Goal: Navigation & Orientation: Find specific page/section

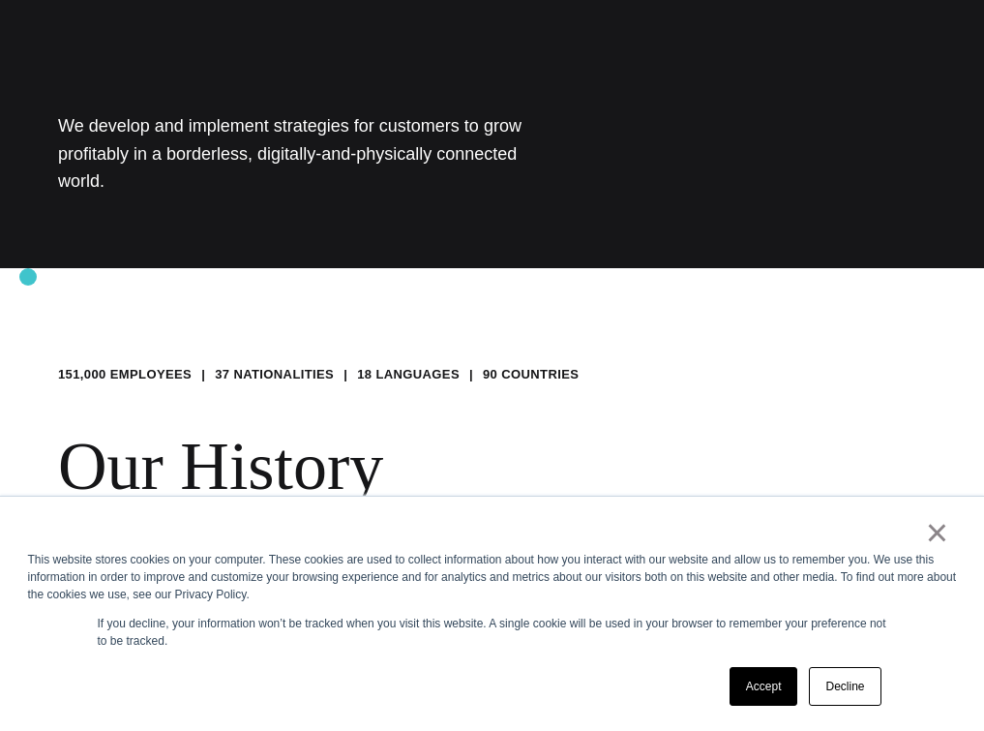
scroll to position [609, 0]
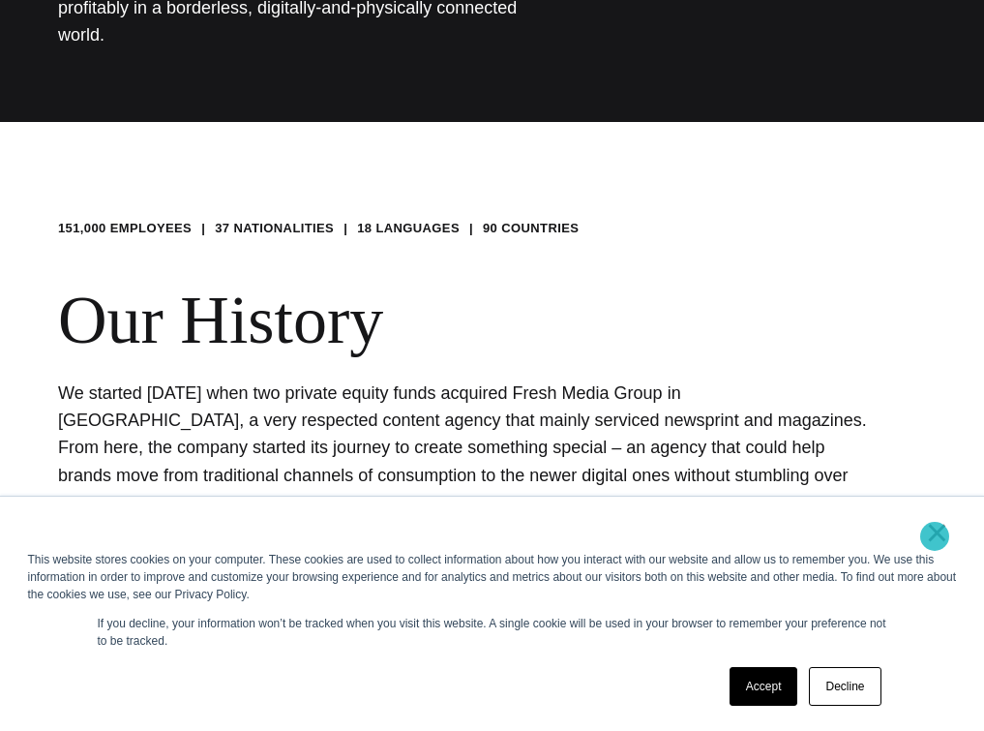
click at [936, 537] on link "×" at bounding box center [937, 532] width 23 height 17
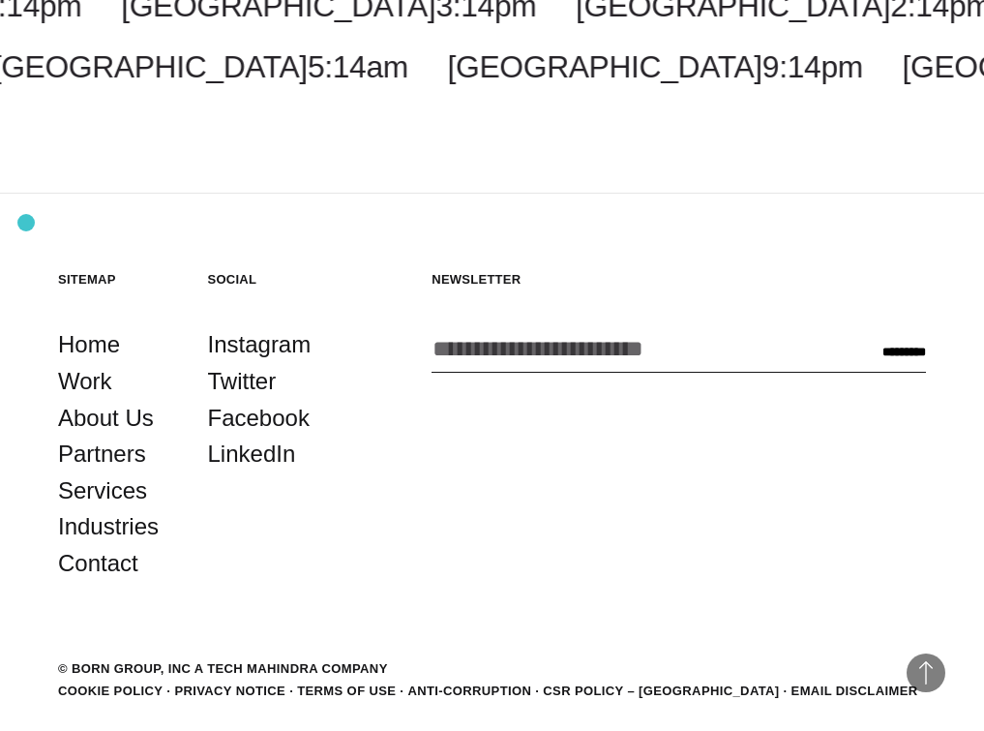
scroll to position [3141, 0]
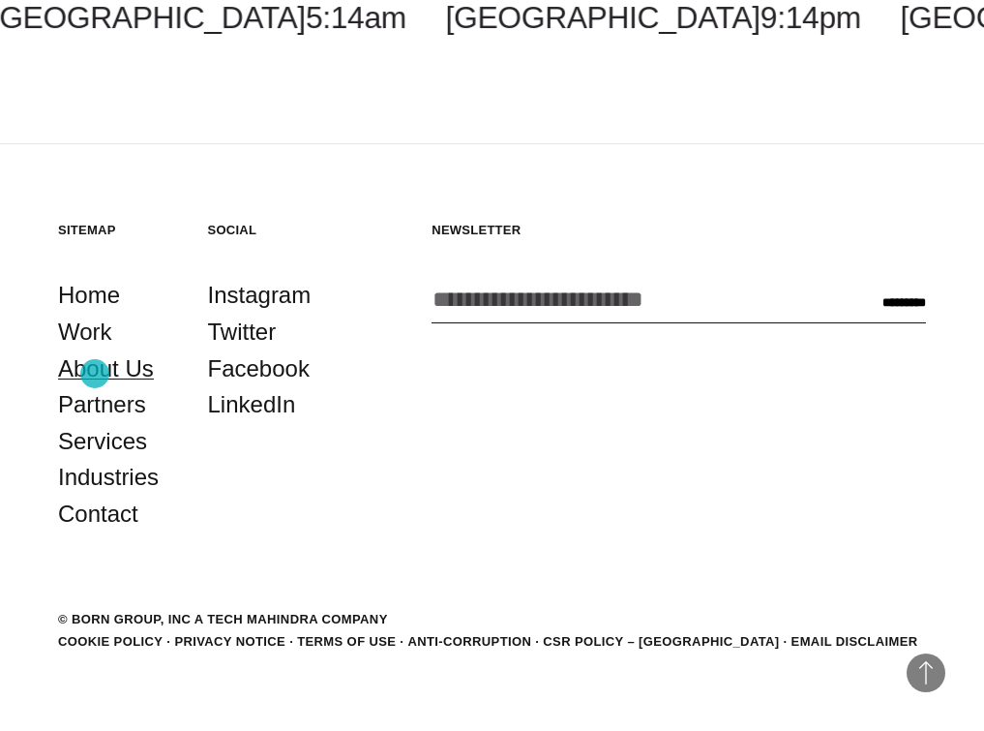
click at [95, 374] on link "About Us" at bounding box center [106, 368] width 96 height 37
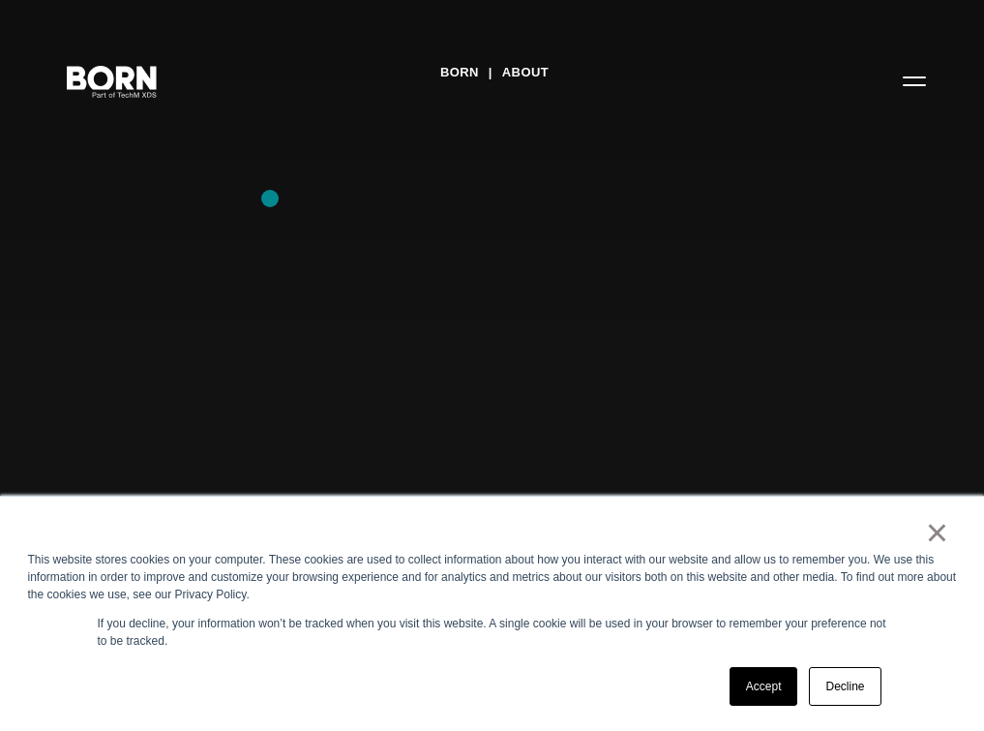
scroll to position [266, 0]
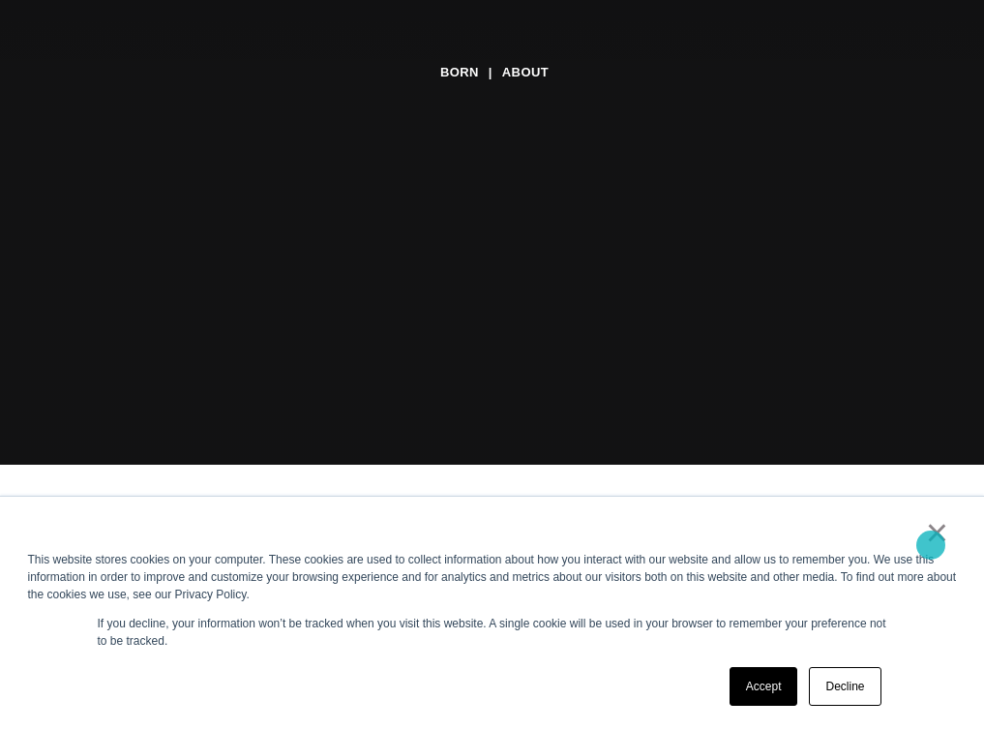
click at [931, 541] on link "×" at bounding box center [937, 532] width 23 height 17
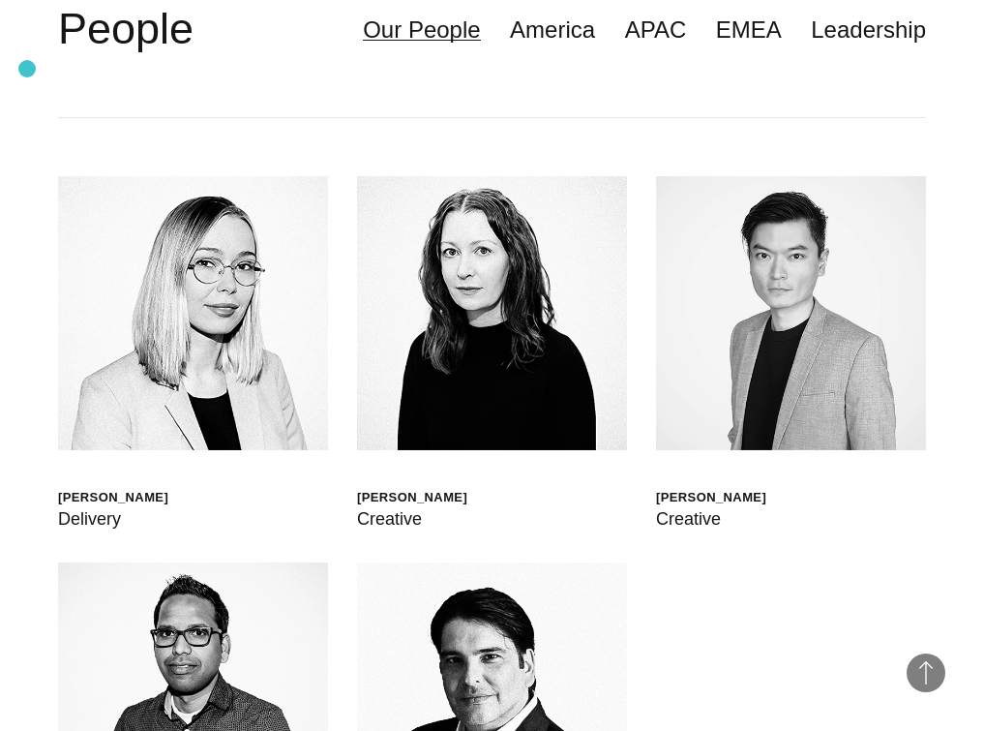
scroll to position [4800, 0]
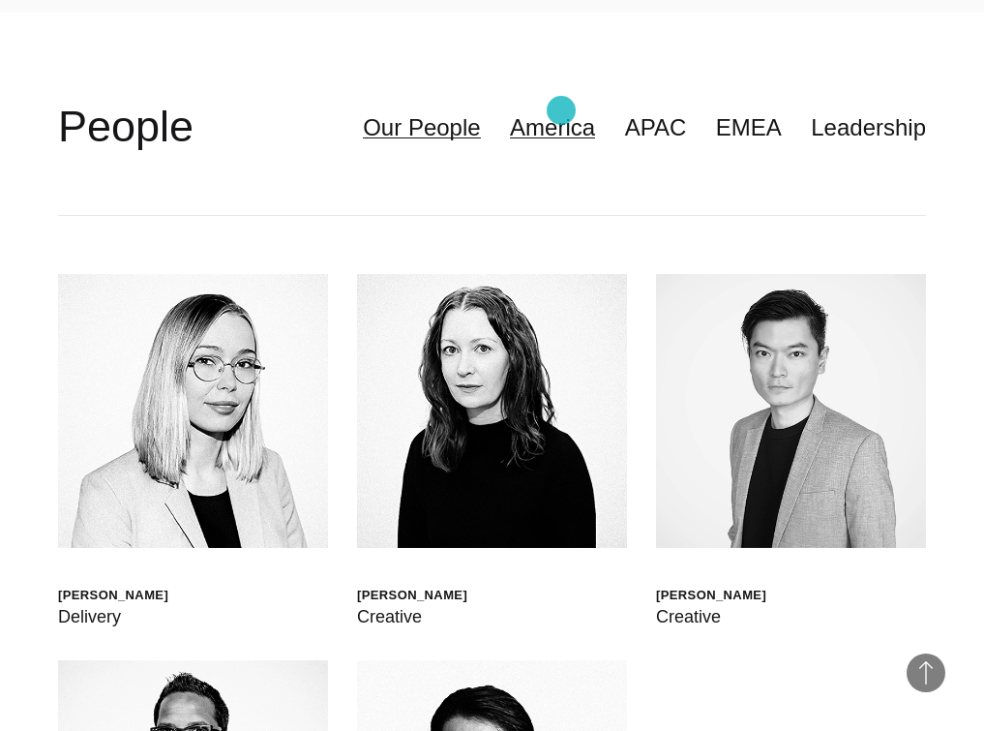
click at [561, 110] on link "America" at bounding box center [552, 127] width 85 height 37
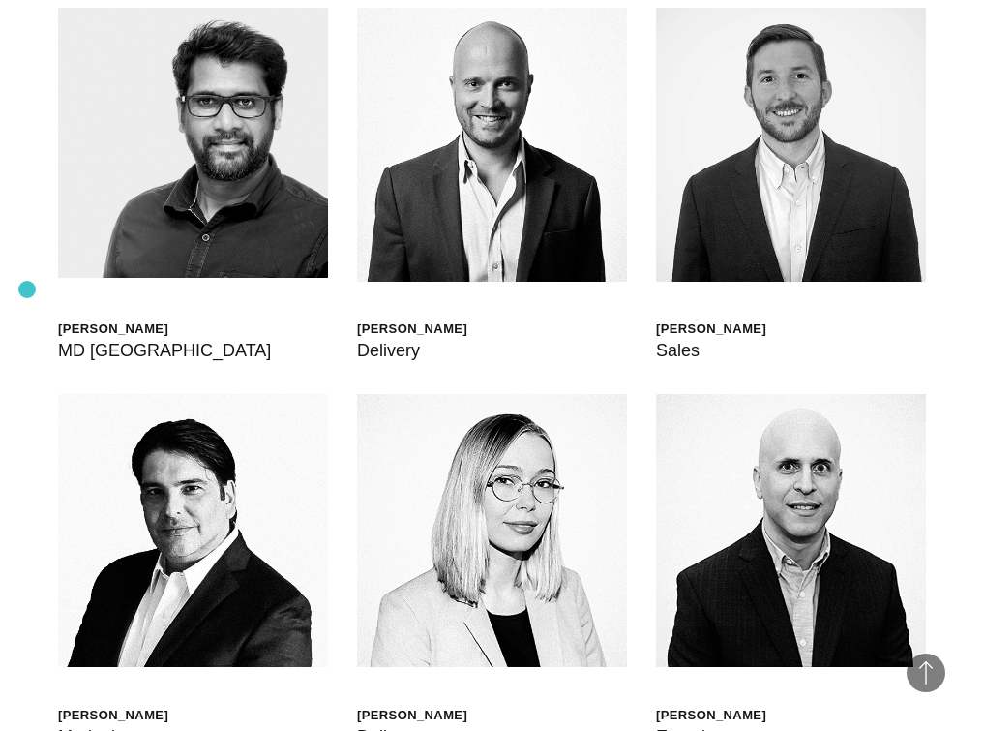
scroll to position [5059, 0]
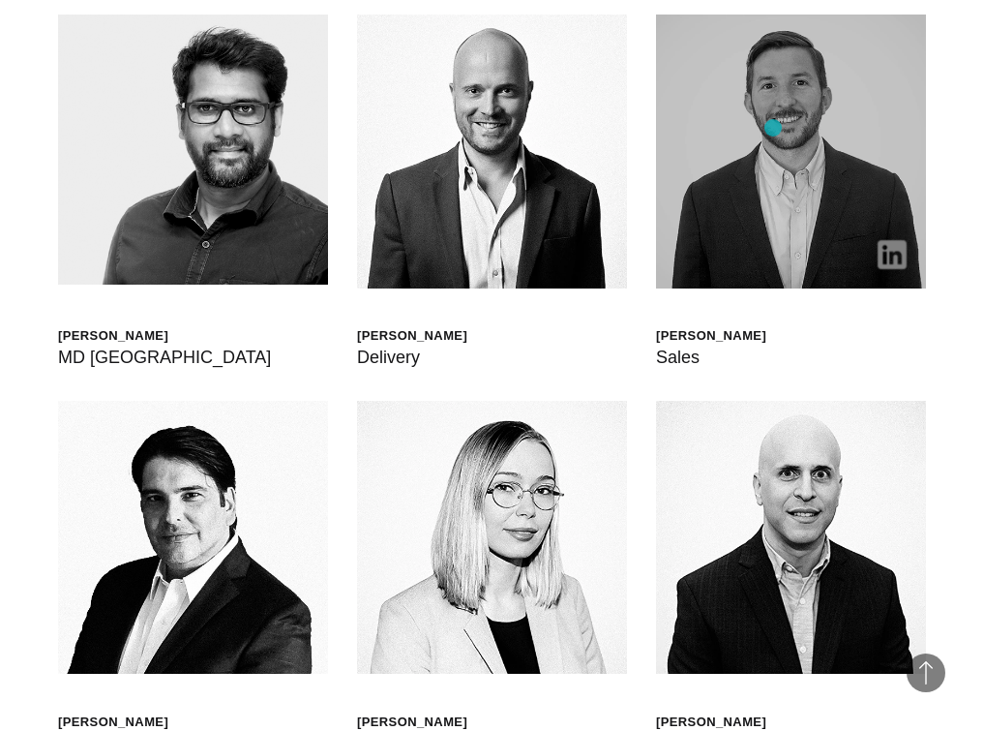
click at [773, 128] on img at bounding box center [791, 152] width 270 height 274
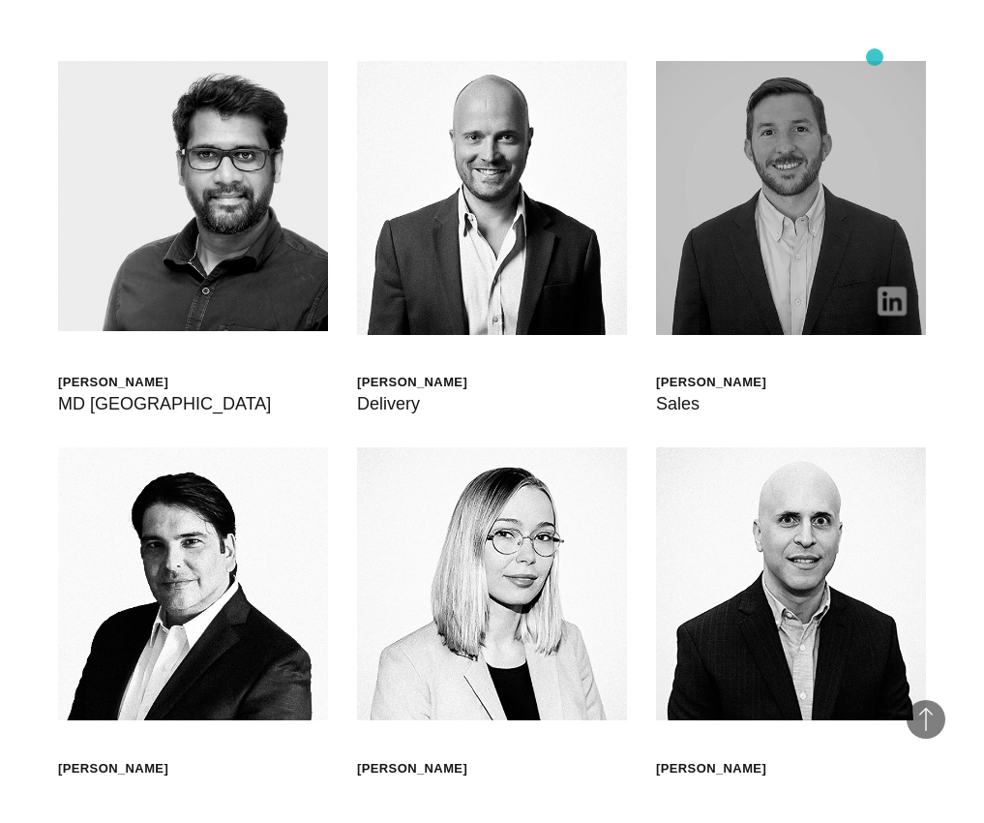
scroll to position [5445, 0]
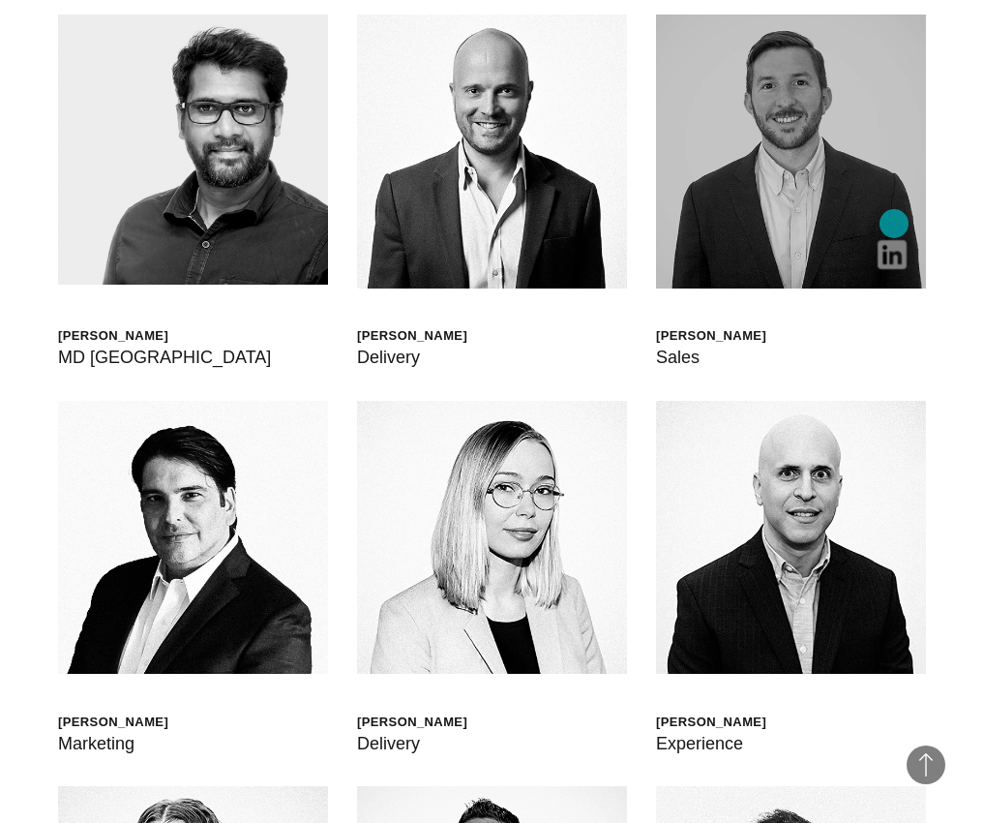
click at [894, 240] on img at bounding box center [892, 254] width 29 height 29
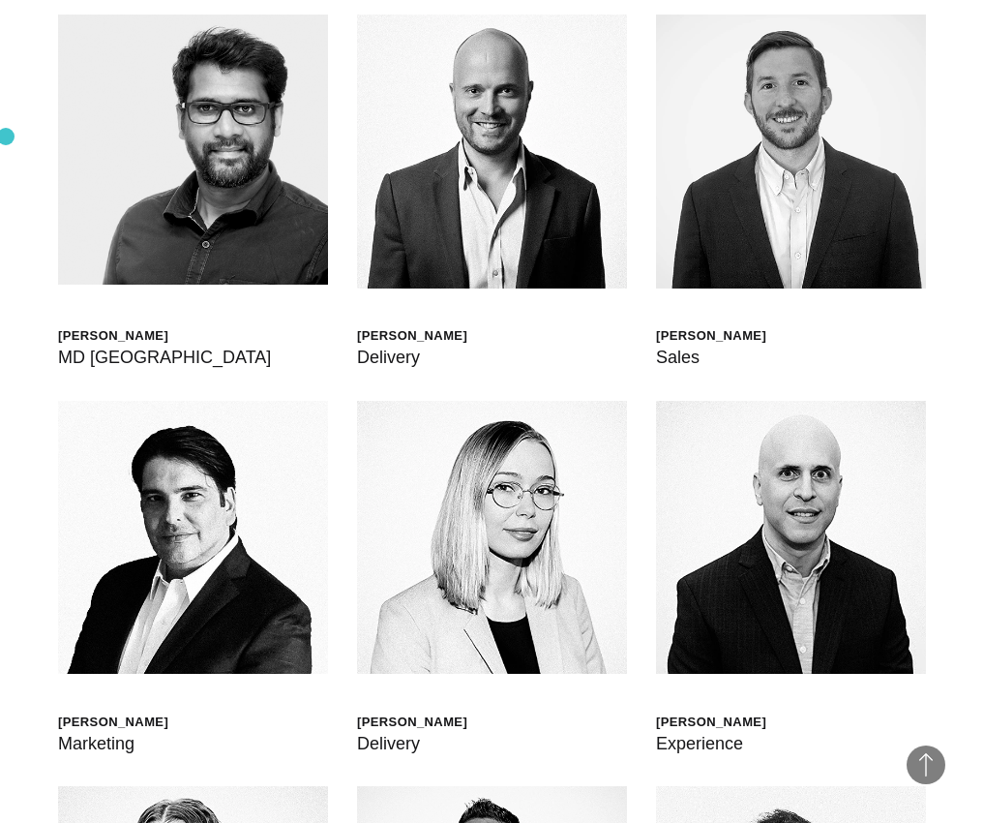
click at [6, 136] on div "**********" at bounding box center [492, 698] width 984 height 1836
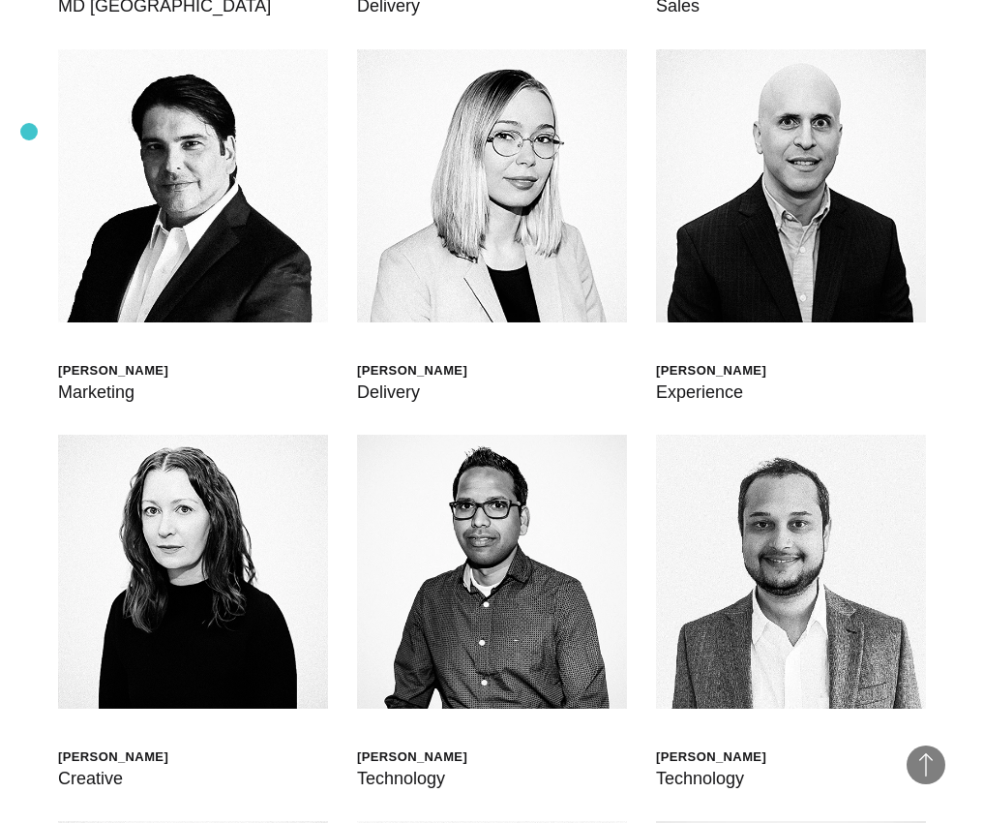
scroll to position [5805, 0]
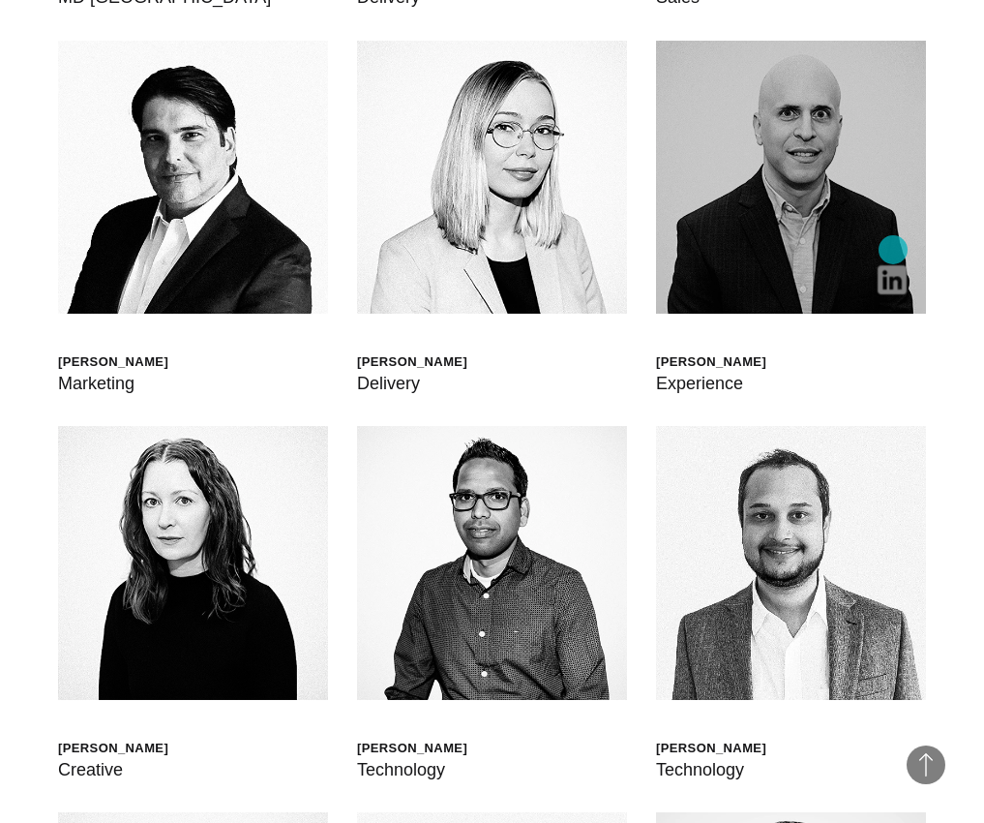
click at [893, 265] on img at bounding box center [892, 279] width 29 height 29
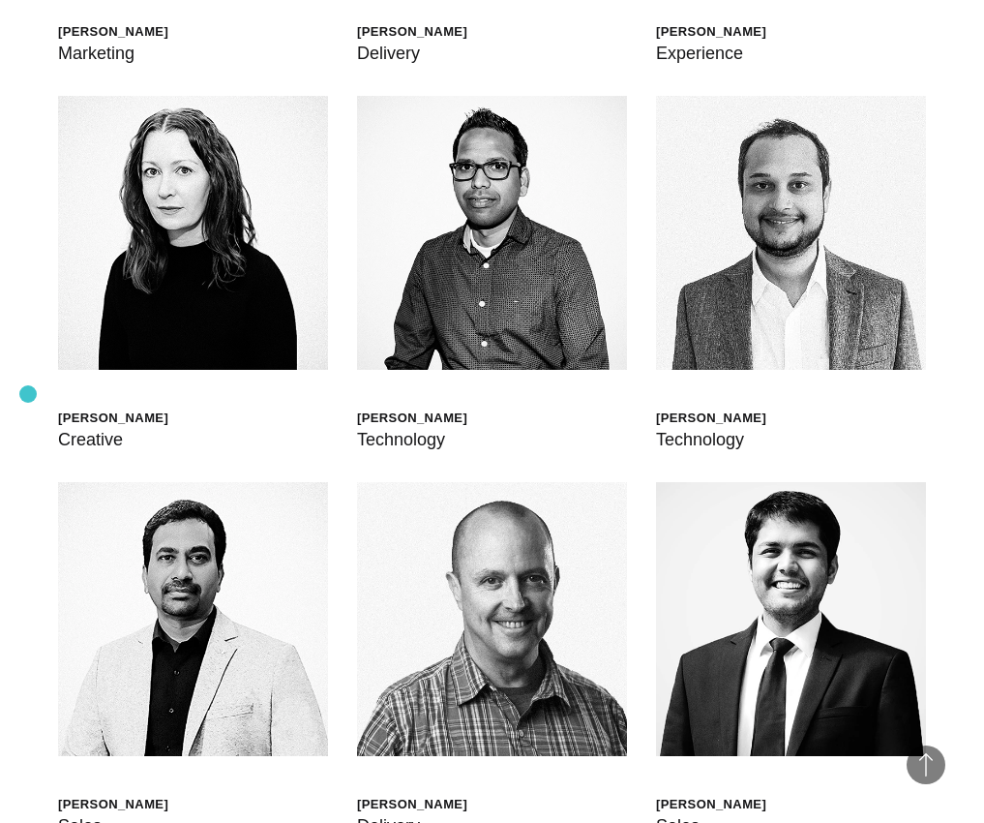
scroll to position [6070, 0]
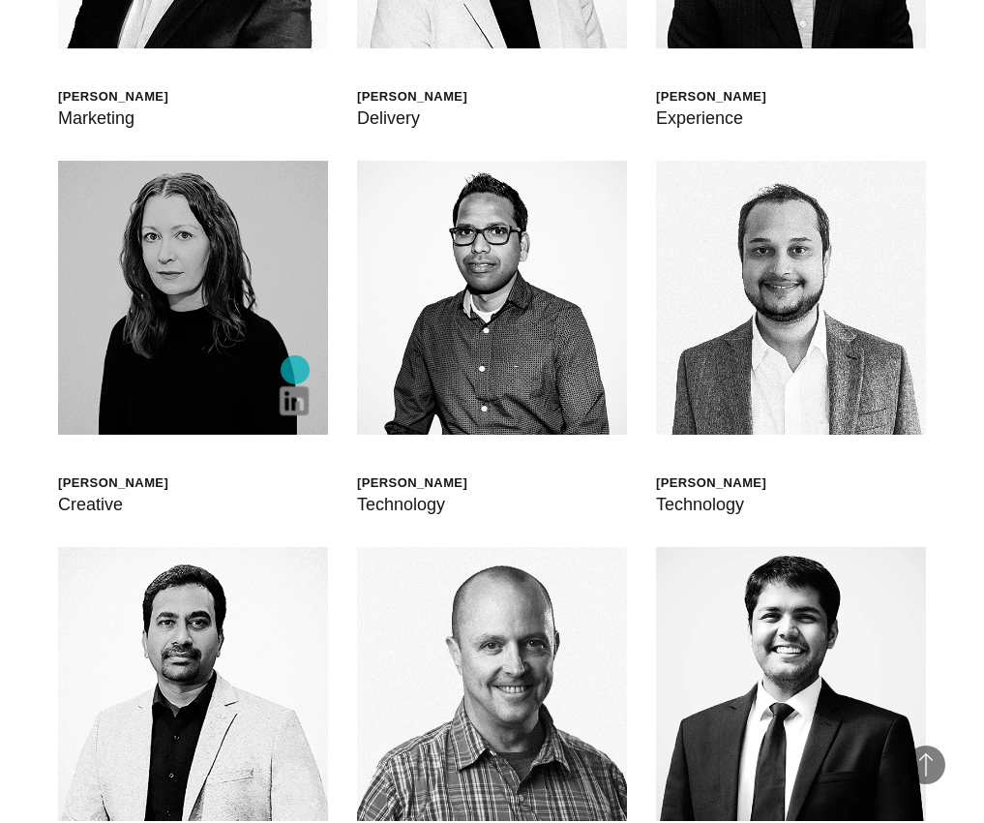
click at [295, 386] on img at bounding box center [294, 400] width 29 height 29
